Goal: Obtain resource: Obtain resource

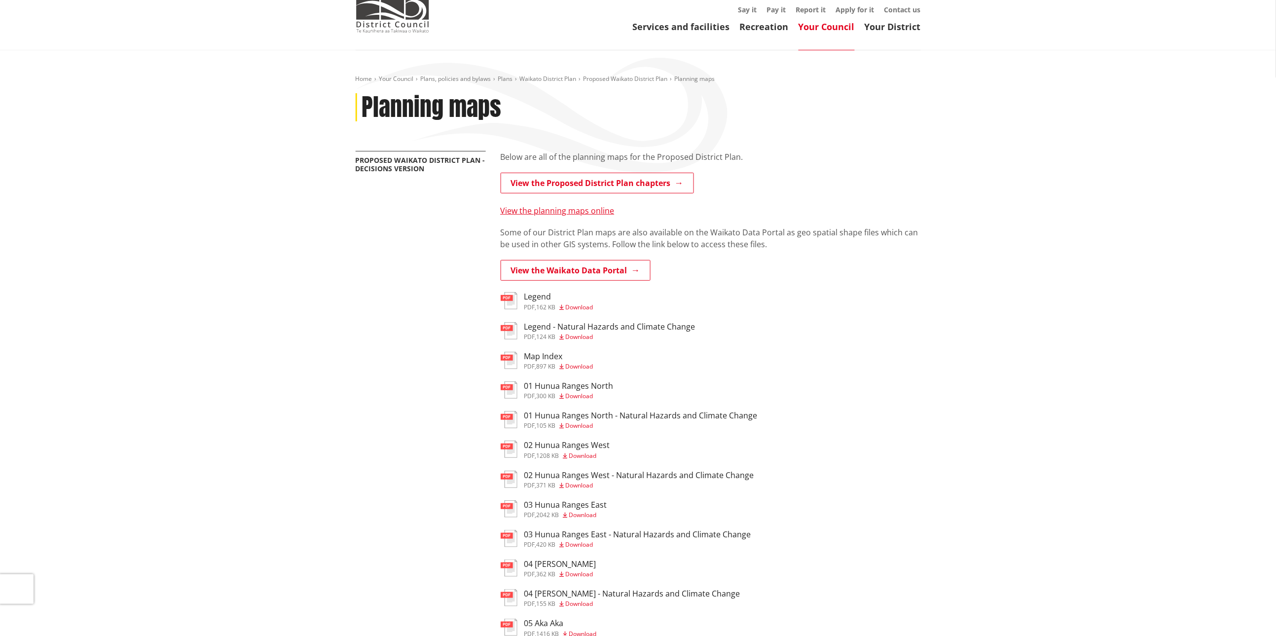
scroll to position [74, 0]
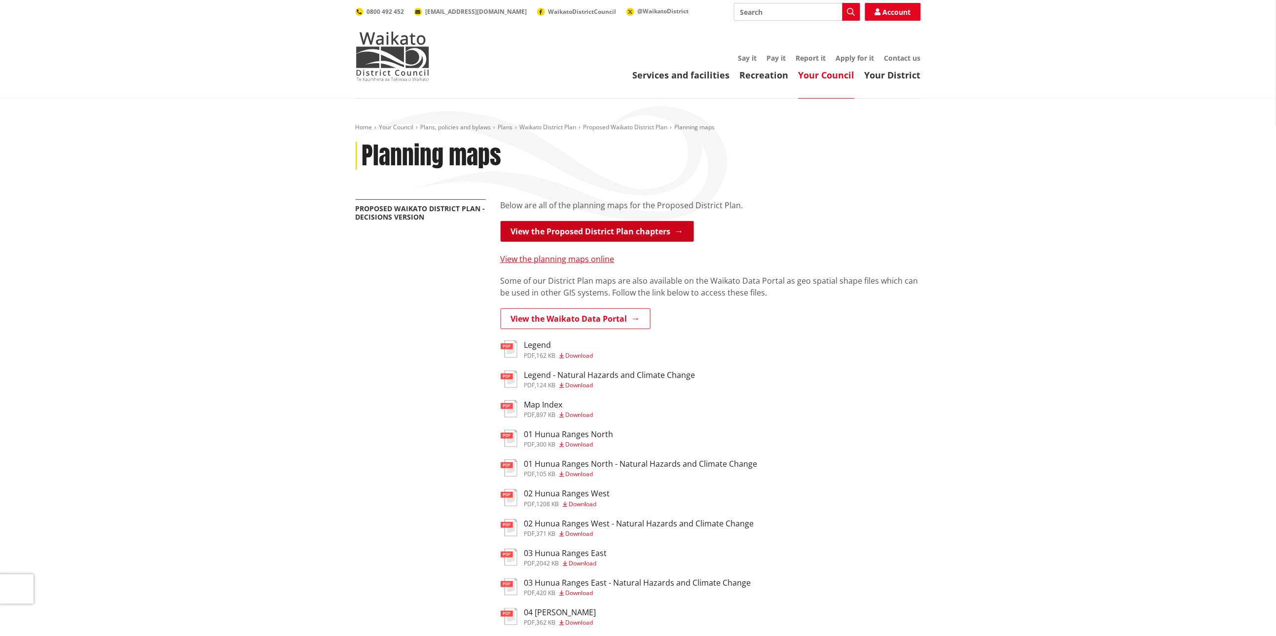
click at [622, 232] on link "View the Proposed District Plan chapters" at bounding box center [597, 231] width 193 height 21
click at [550, 236] on link "View the Proposed District Plan chapters" at bounding box center [597, 231] width 193 height 21
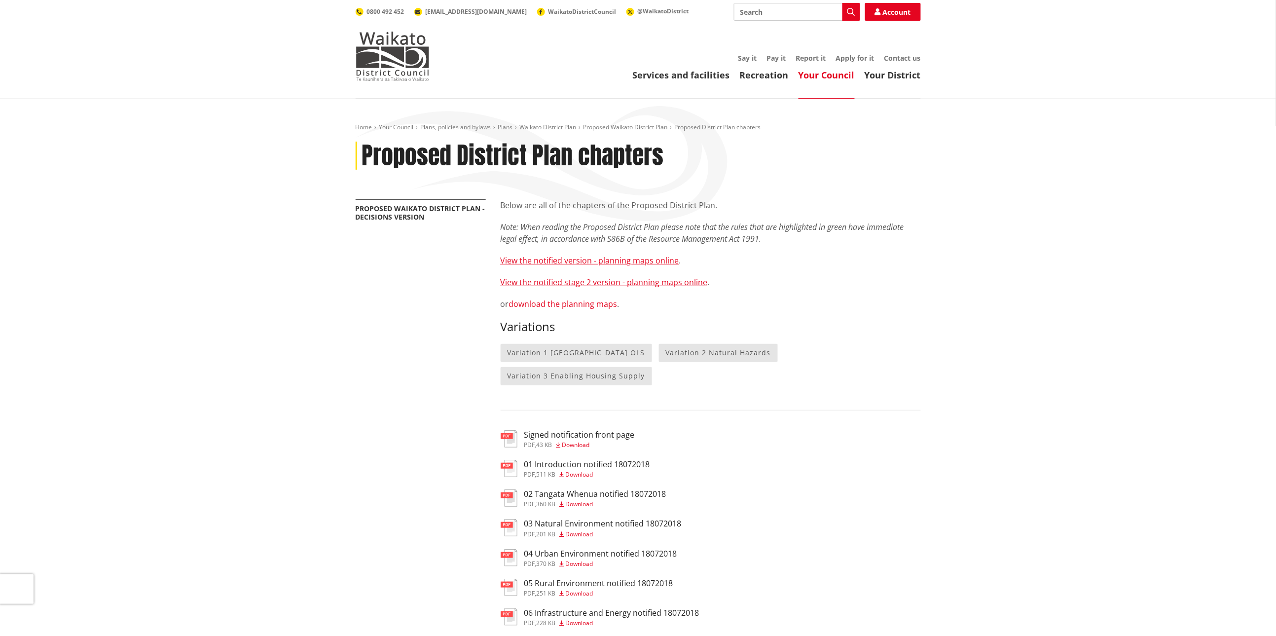
click at [575, 302] on link "download the planning maps" at bounding box center [563, 304] width 109 height 11
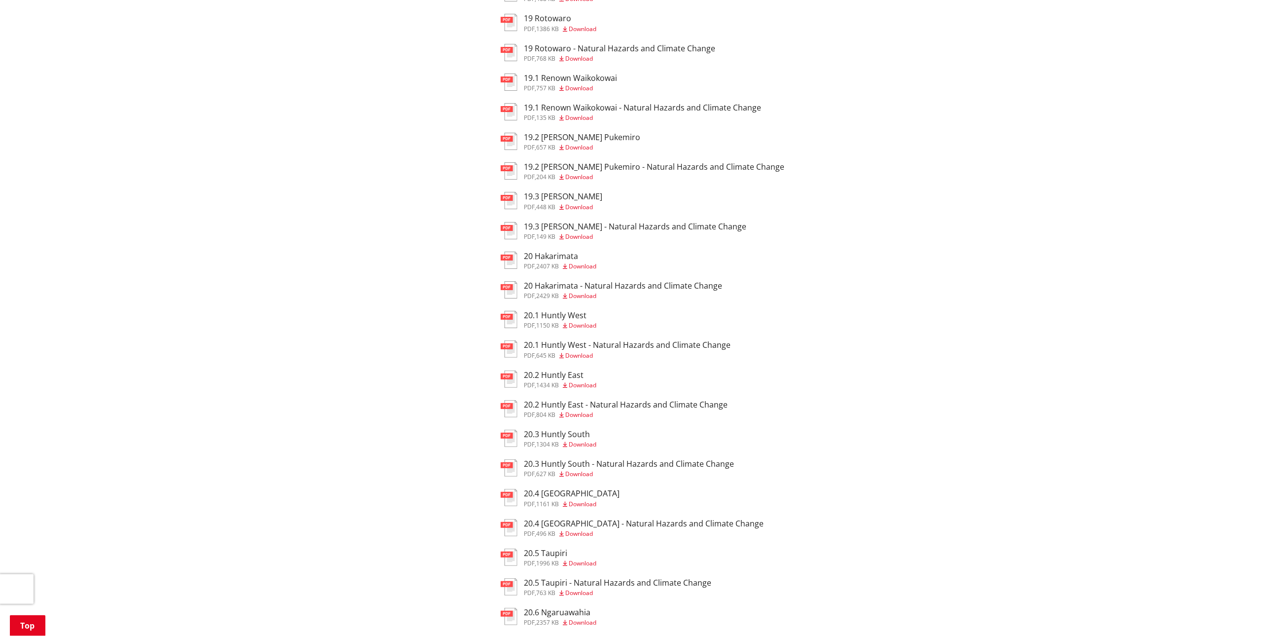
scroll to position [2638, 0]
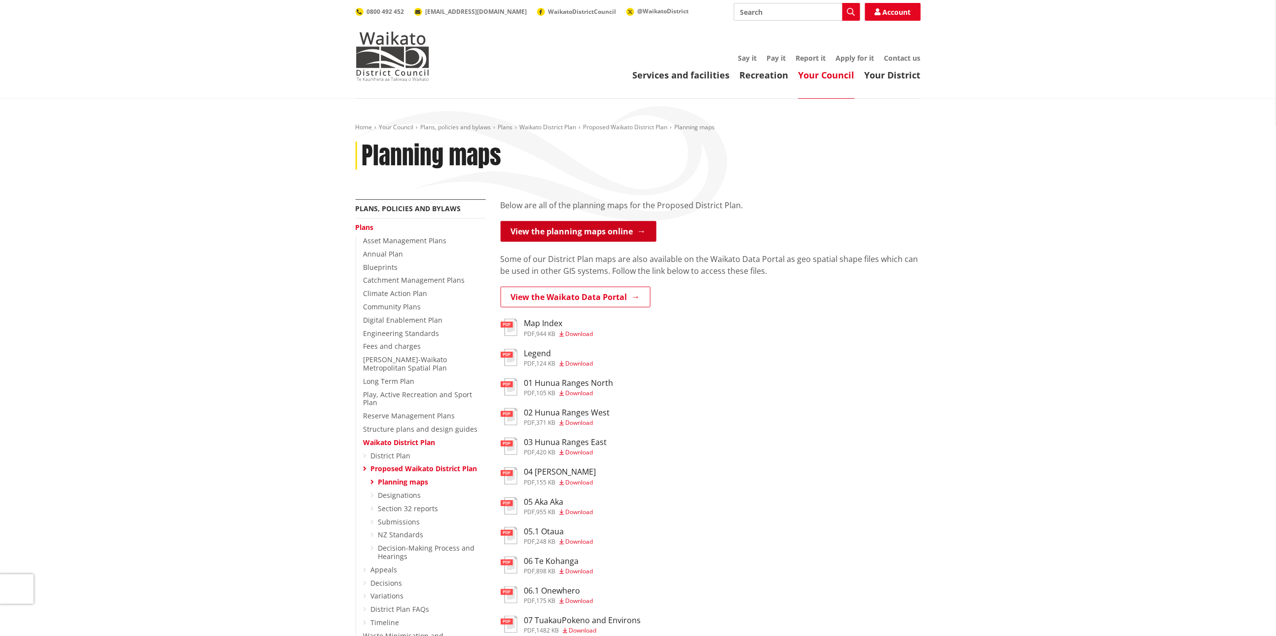
click at [535, 235] on link "View the planning maps online" at bounding box center [579, 231] width 156 height 21
